Goal: Task Accomplishment & Management: Use online tool/utility

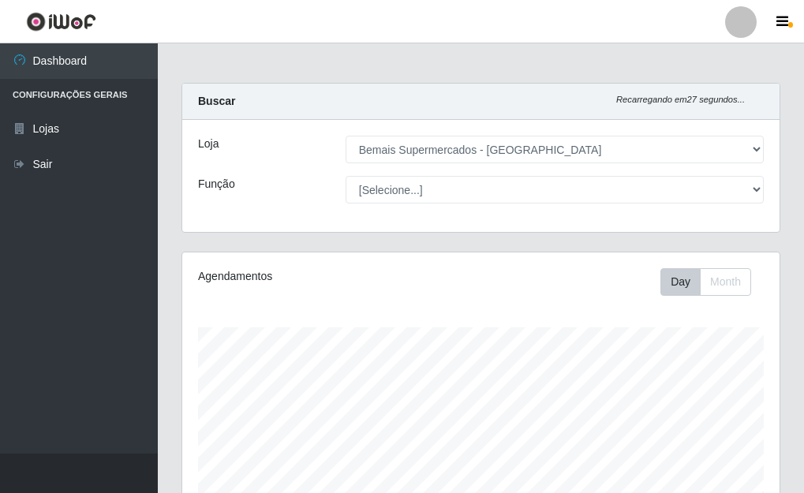
select select "249"
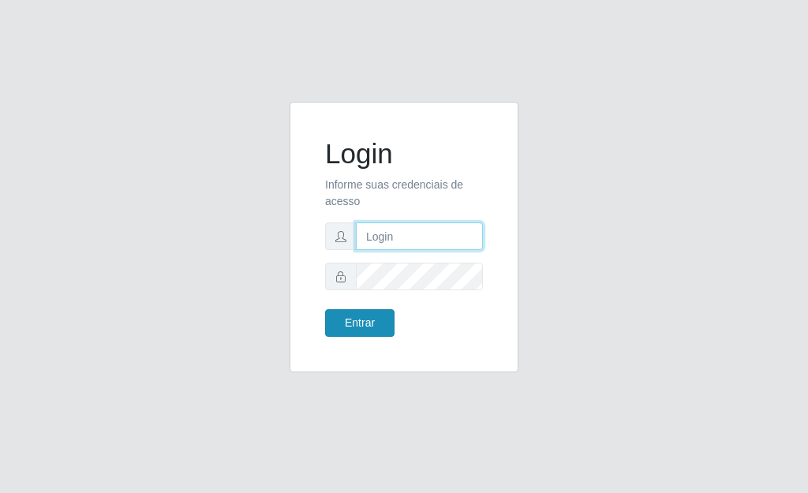
type input "[PERSON_NAME]"
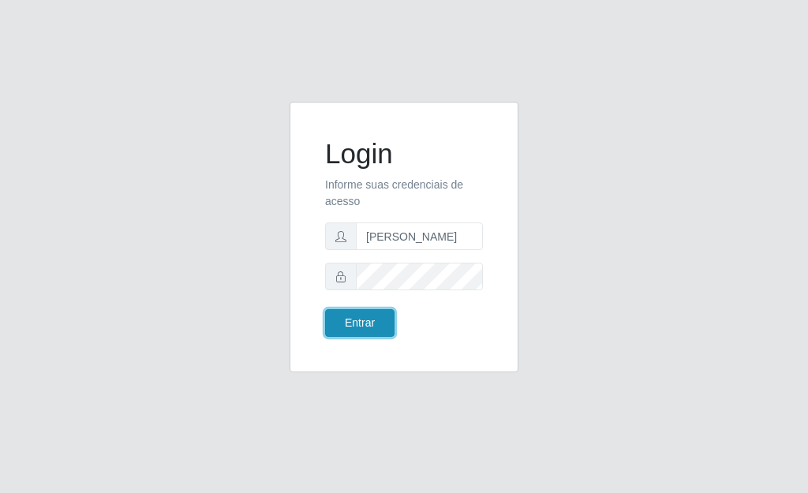
click at [360, 320] on button "Entrar" at bounding box center [359, 323] width 69 height 28
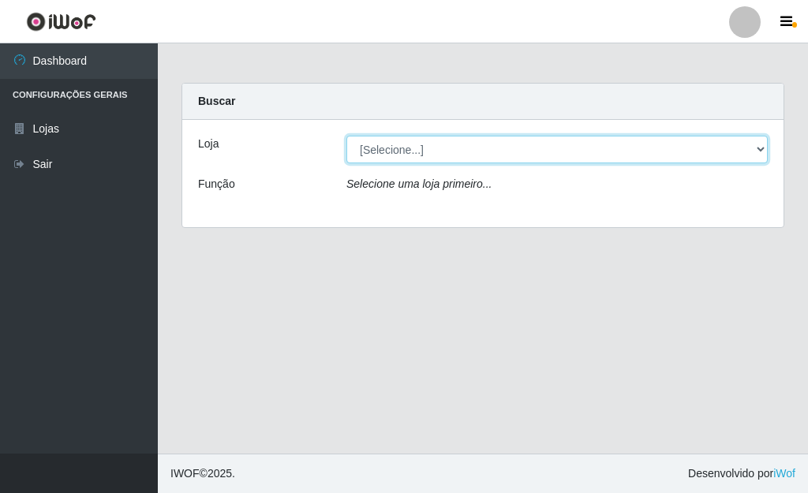
click at [753, 151] on select "[Selecione...] Bemais Supermercados - [GEOGRAPHIC_DATA]" at bounding box center [556, 150] width 421 height 28
select select "249"
click at [346, 136] on select "[Selecione...] Bemais Supermercados - [GEOGRAPHIC_DATA]" at bounding box center [556, 150] width 421 height 28
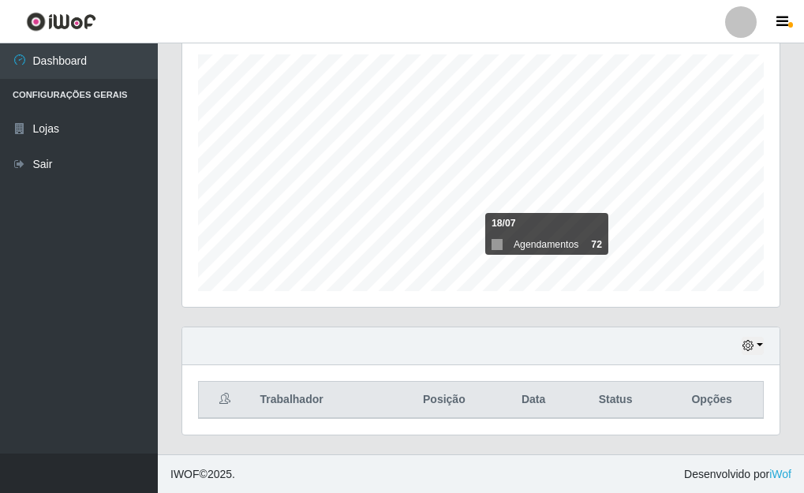
scroll to position [274, 0]
